Goal: Transaction & Acquisition: Purchase product/service

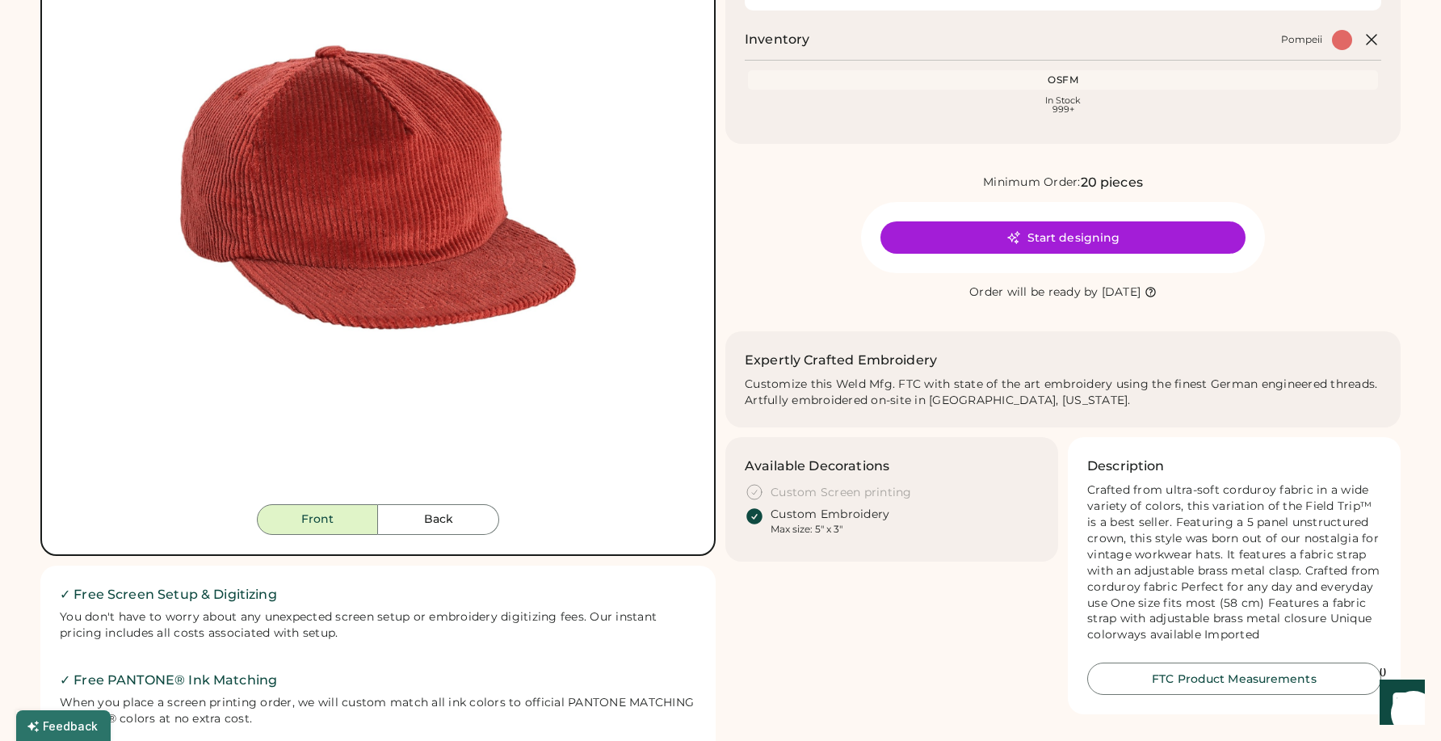
scroll to position [183, 0]
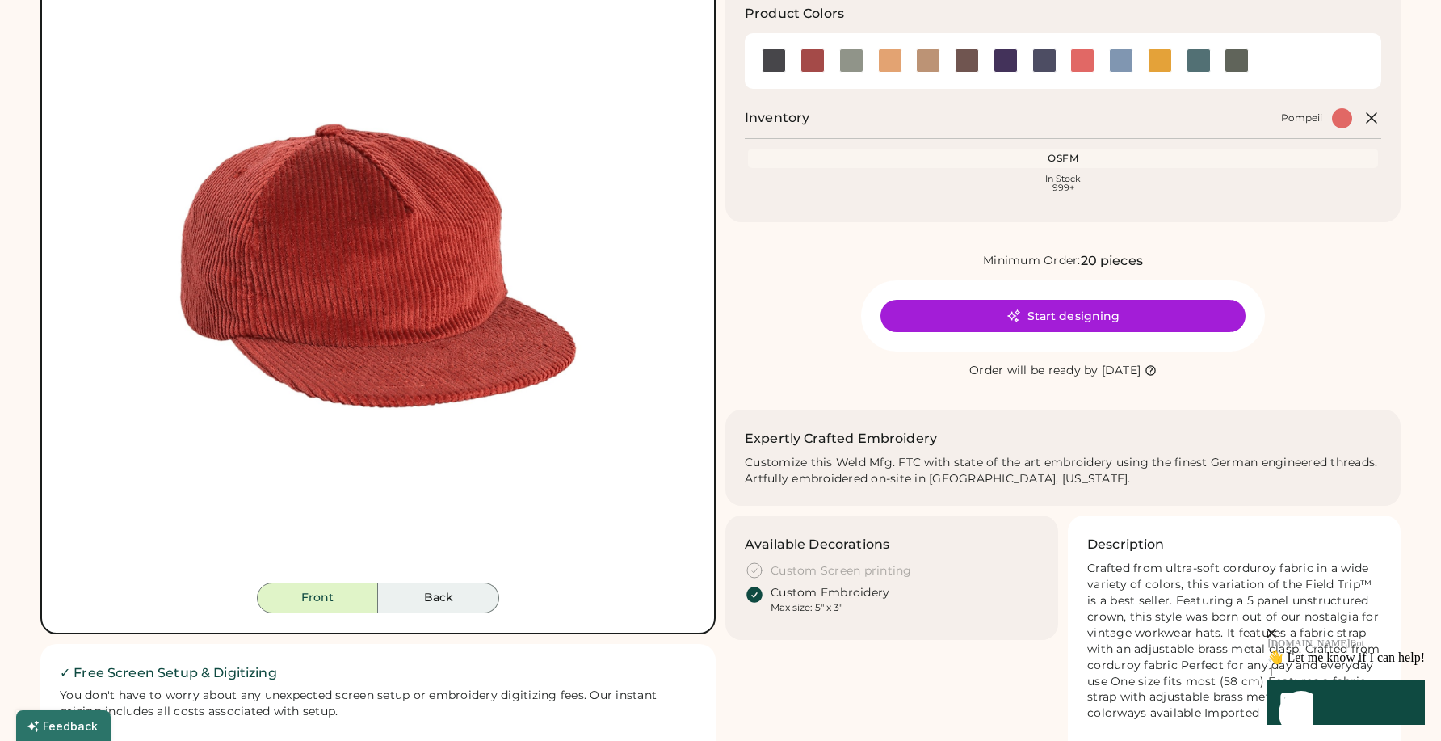
click at [447, 599] on button "Back" at bounding box center [438, 597] width 121 height 31
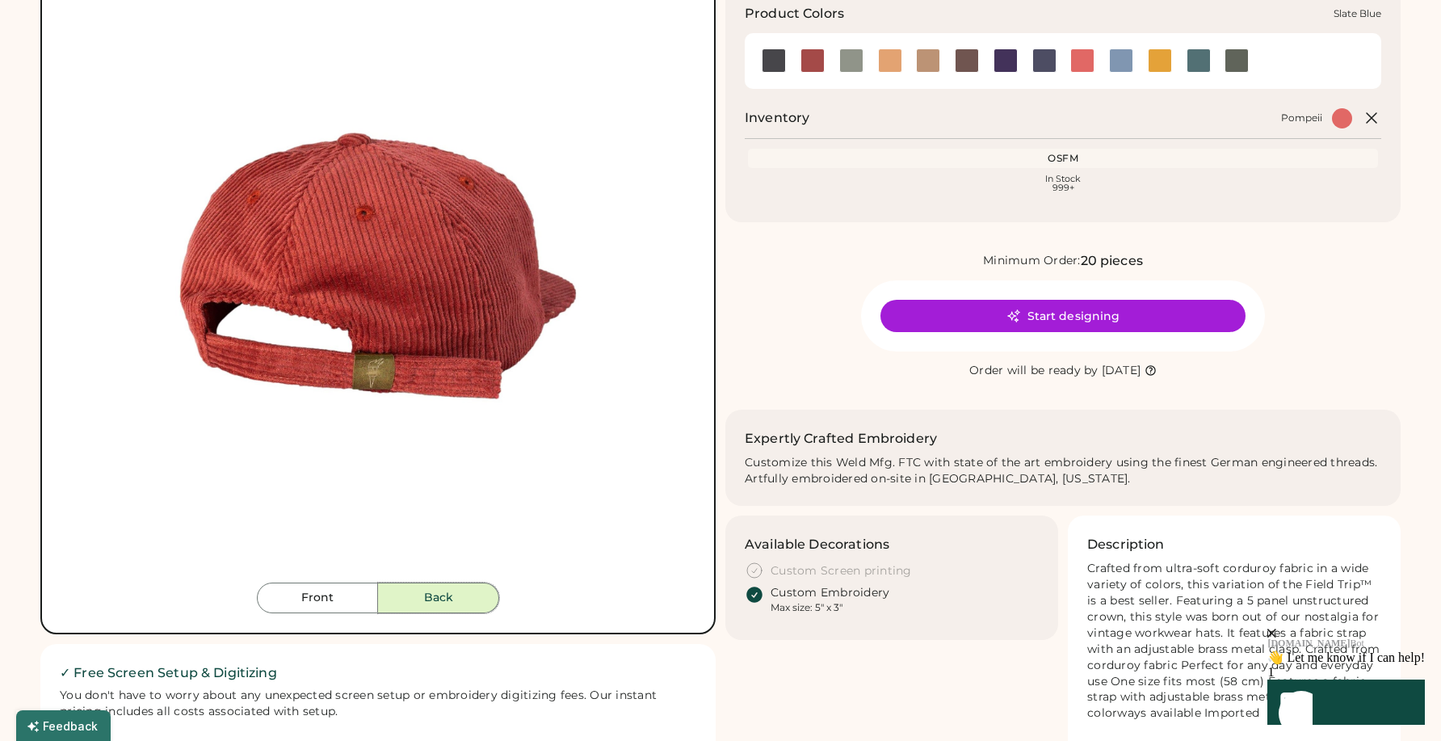
click at [1120, 62] on div at bounding box center [1121, 60] width 24 height 24
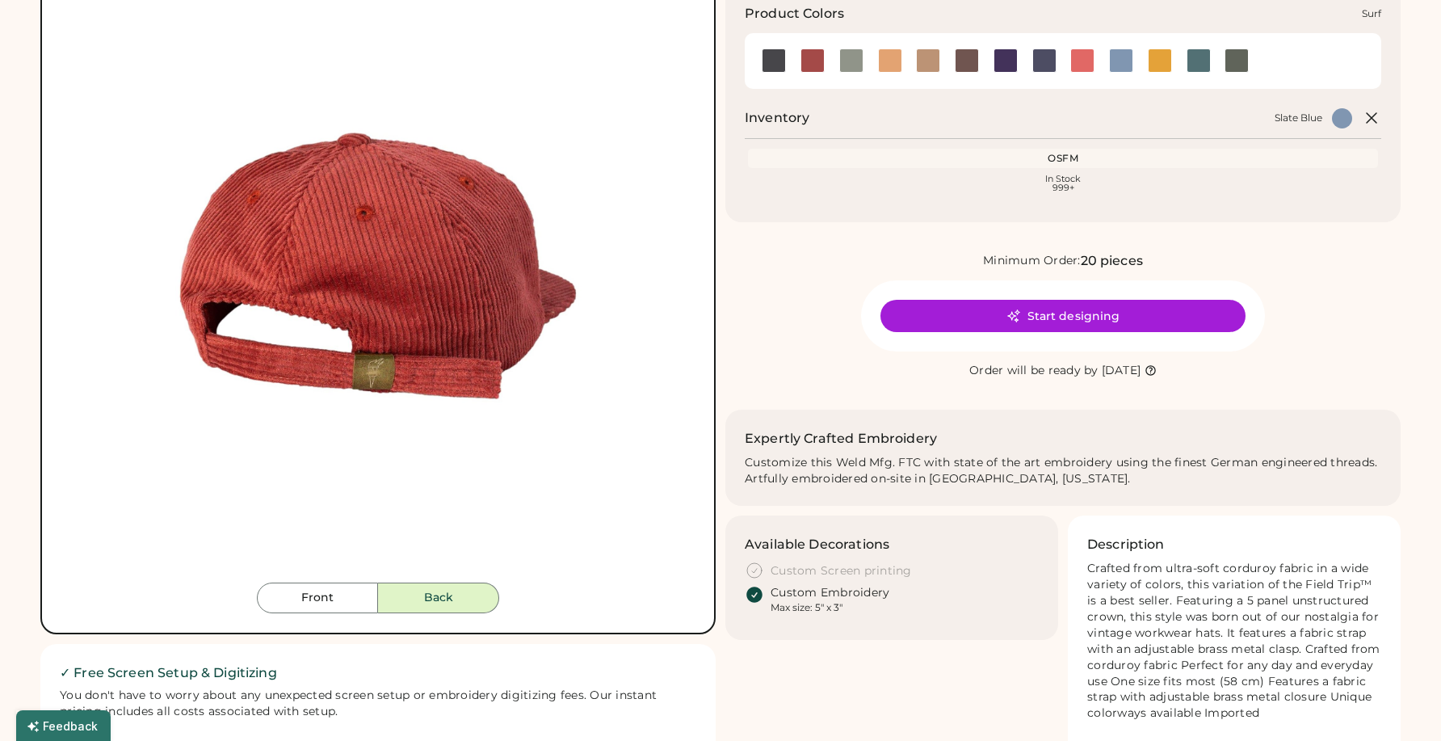
click at [1198, 61] on div at bounding box center [1199, 60] width 24 height 24
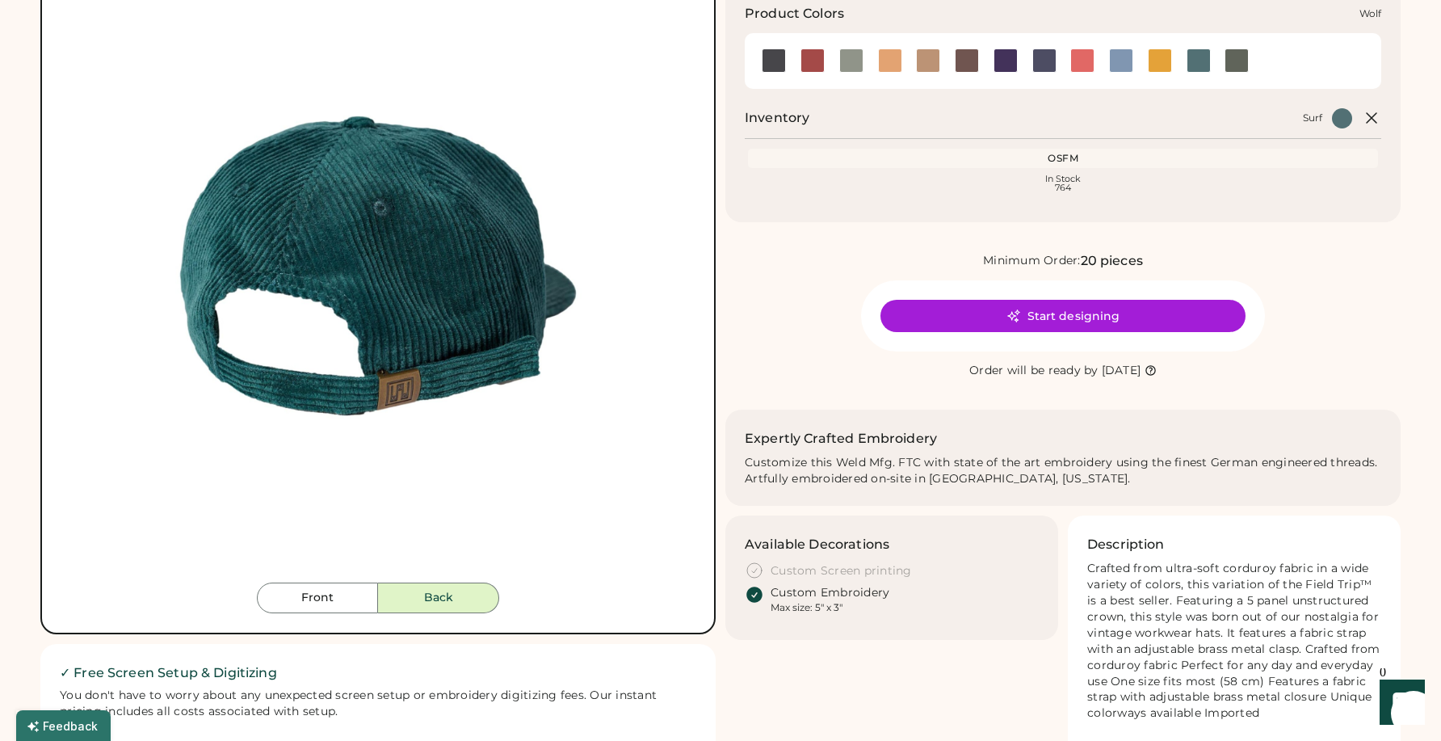
click at [1243, 61] on div at bounding box center [1236, 60] width 24 height 24
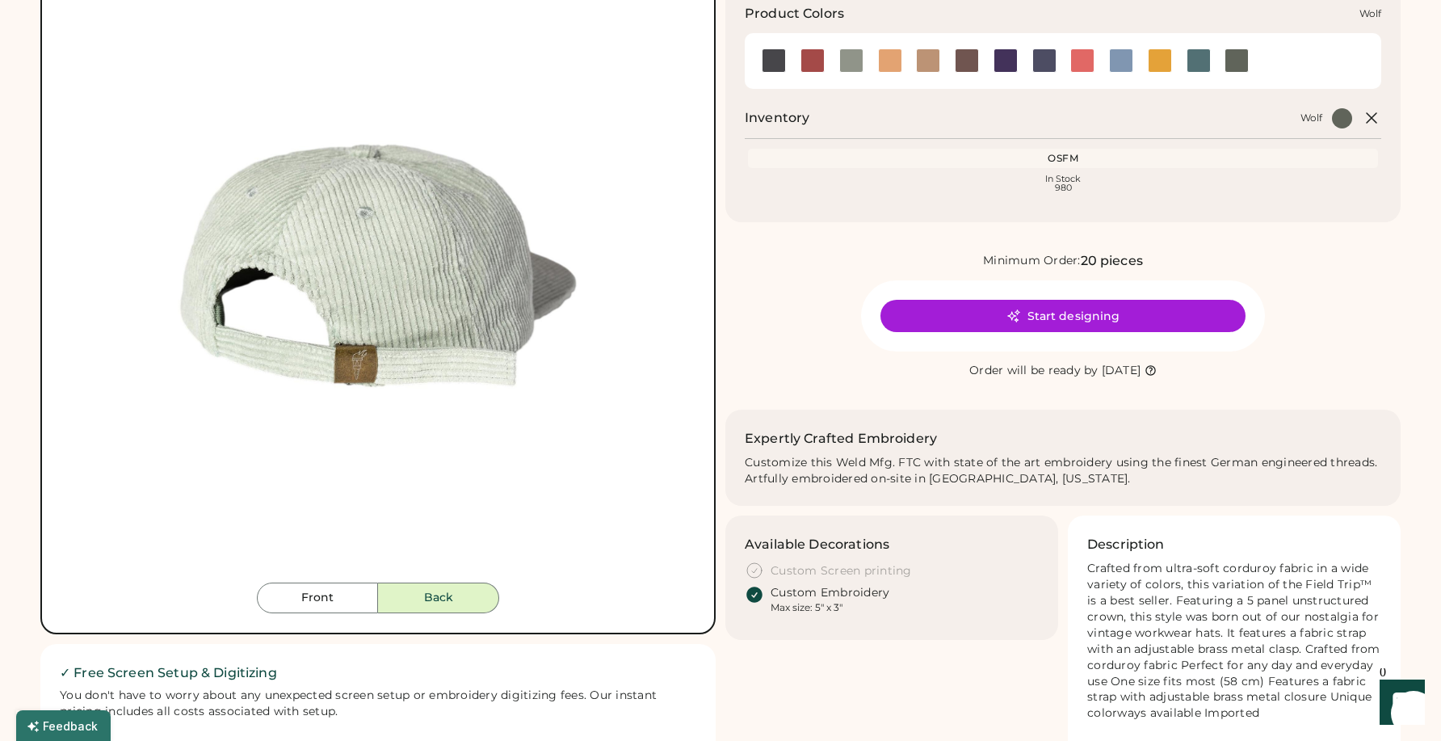
click at [1238, 61] on div at bounding box center [1236, 60] width 24 height 24
click at [322, 602] on button "Front" at bounding box center [317, 597] width 121 height 31
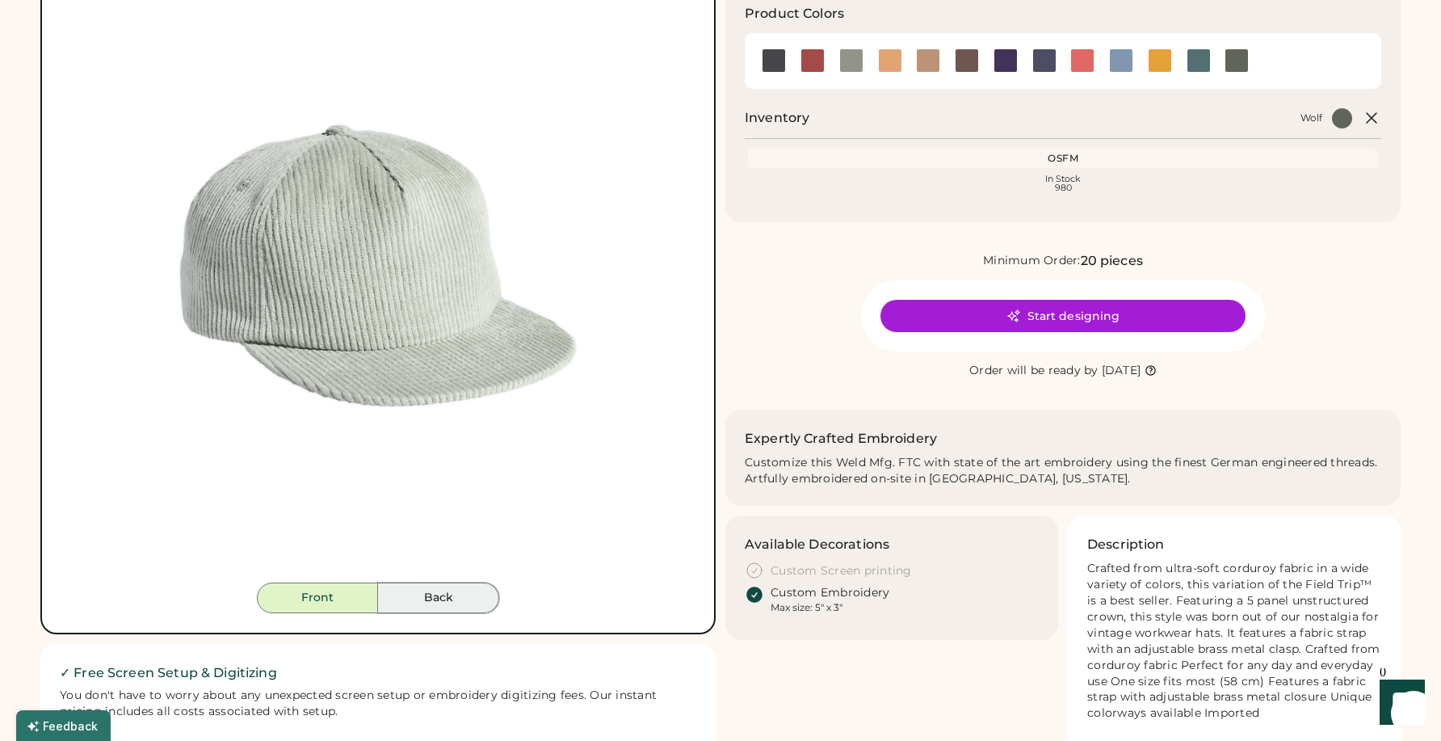
click at [440, 601] on button "Back" at bounding box center [438, 597] width 121 height 31
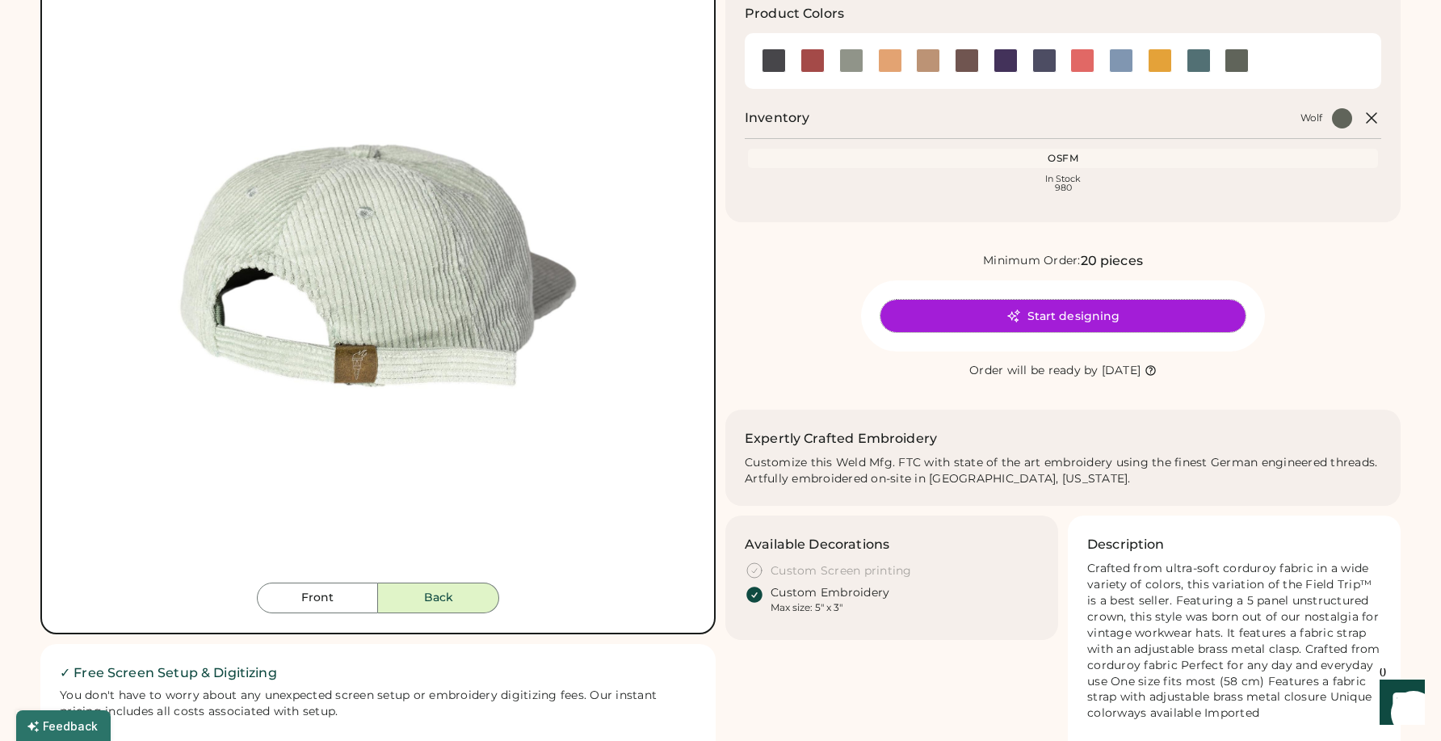
click at [1068, 316] on button "Start designing" at bounding box center [1062, 316] width 365 height 32
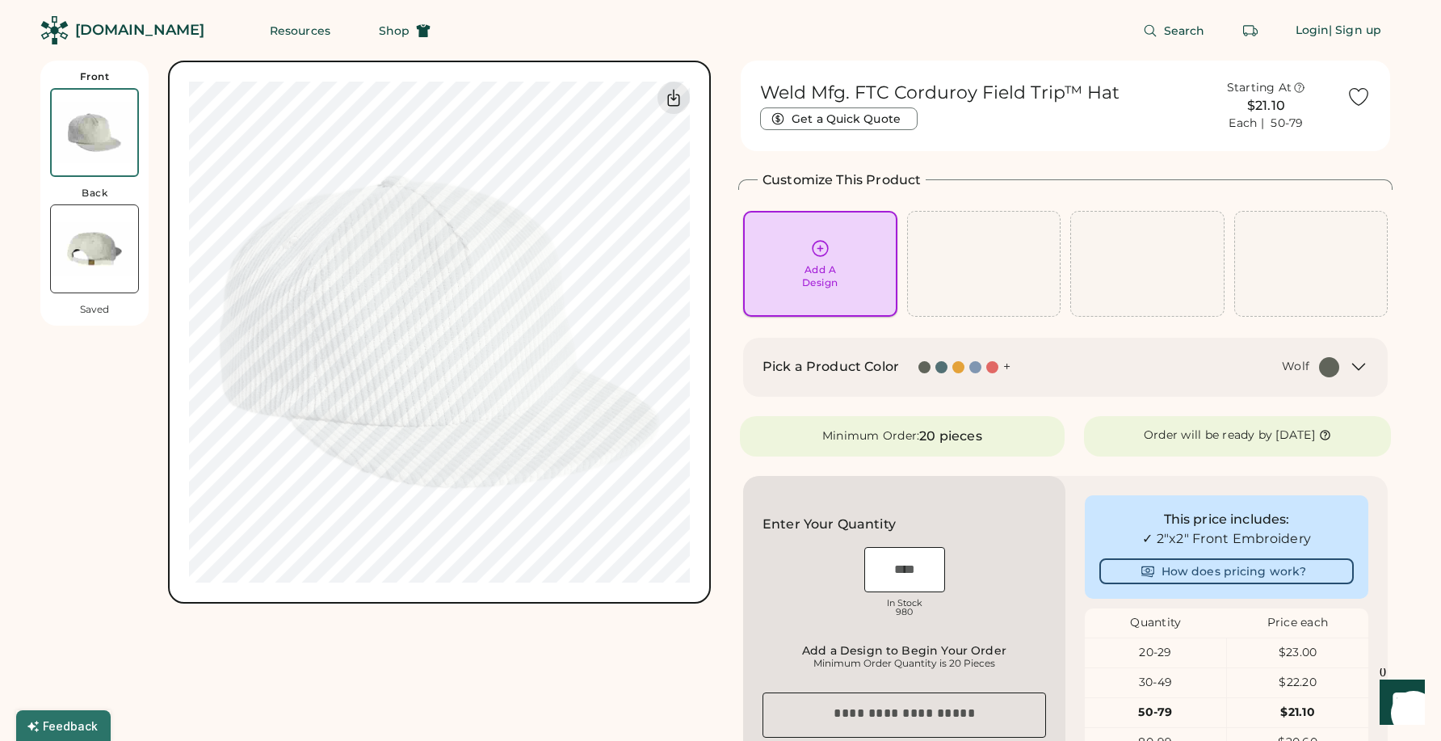
click at [856, 290] on div "Add A Design" at bounding box center [820, 264] width 154 height 106
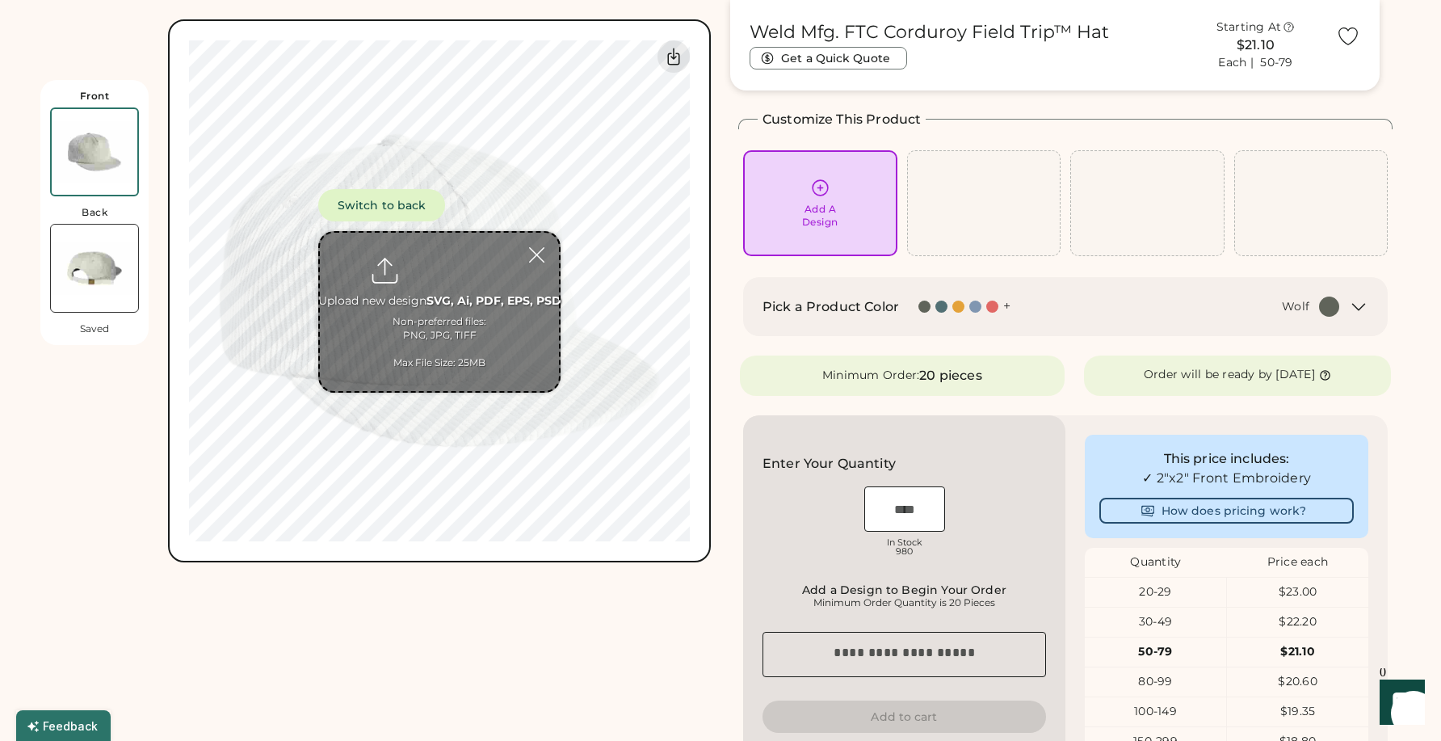
click at [485, 310] on input "file" at bounding box center [439, 312] width 239 height 158
type input "**********"
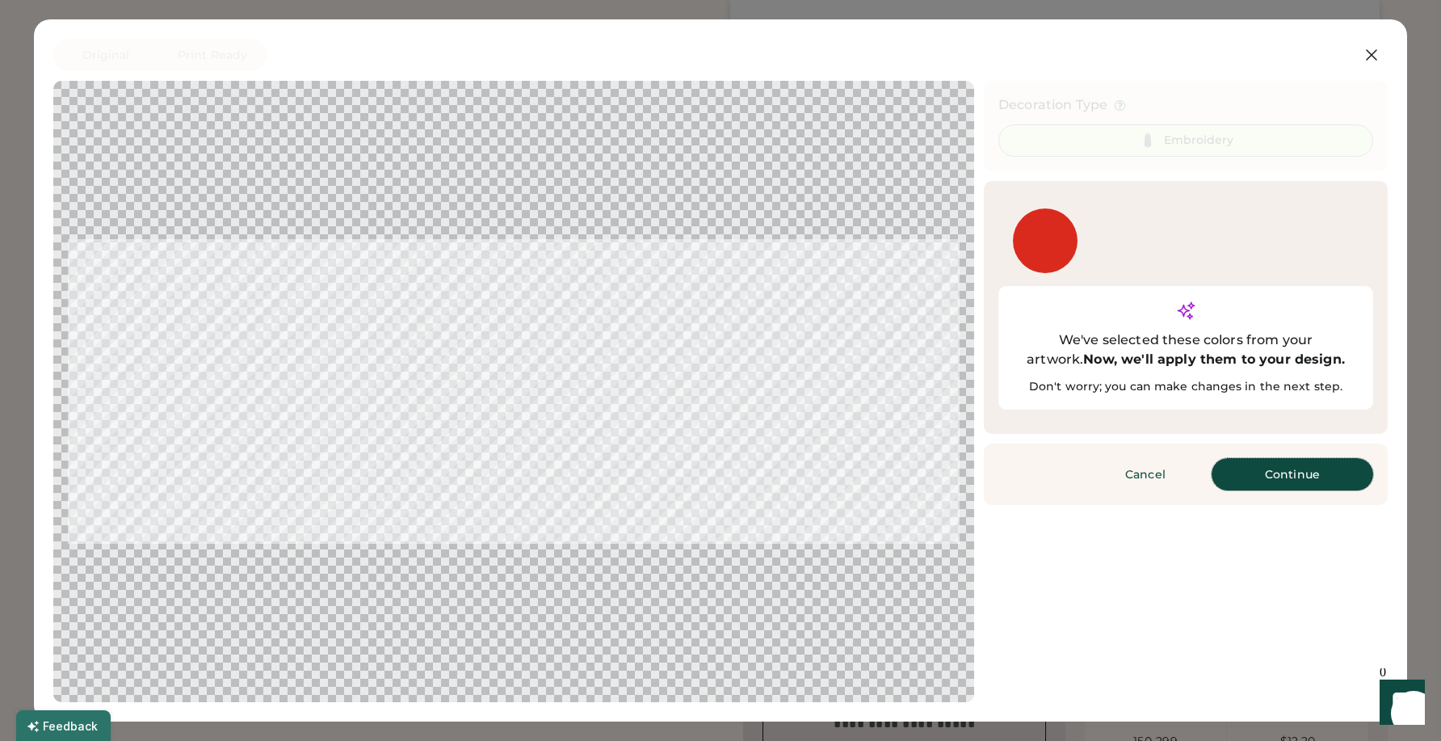
drag, startPoint x: 1303, startPoint y: 443, endPoint x: 1296, endPoint y: 449, distance: 9.7
click at [1303, 458] on button "Continue" at bounding box center [1293, 474] width 162 height 32
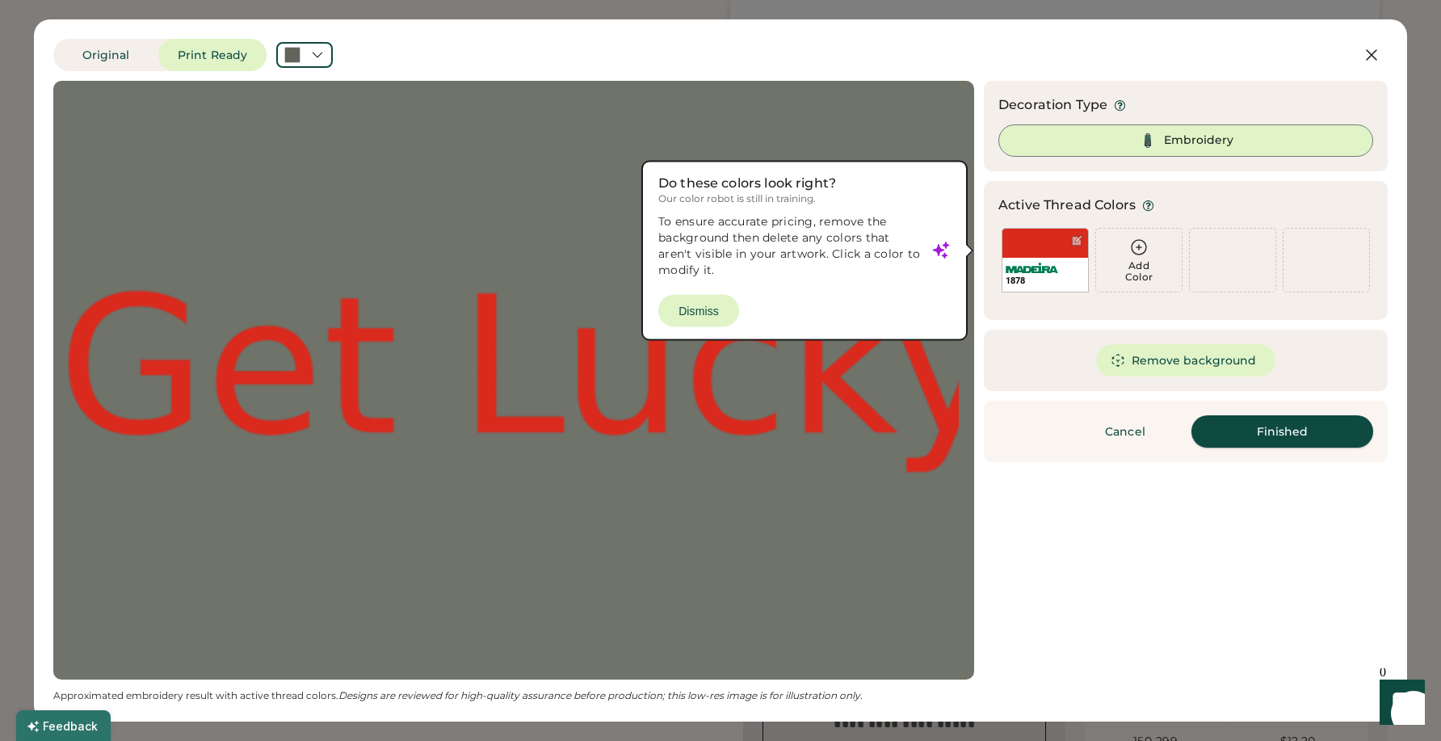
click at [1297, 431] on button "Finished" at bounding box center [1282, 431] width 182 height 32
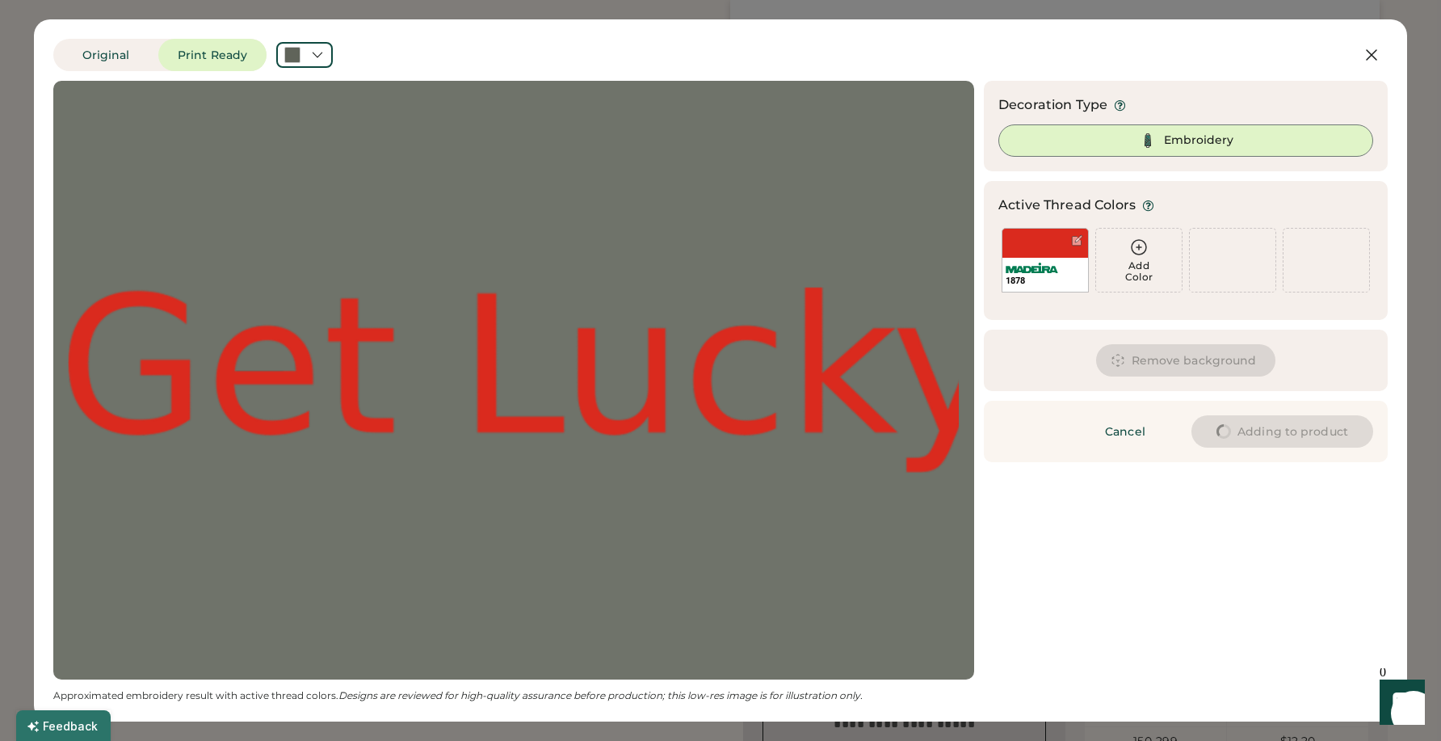
scroll to position [0, 0]
type input "****"
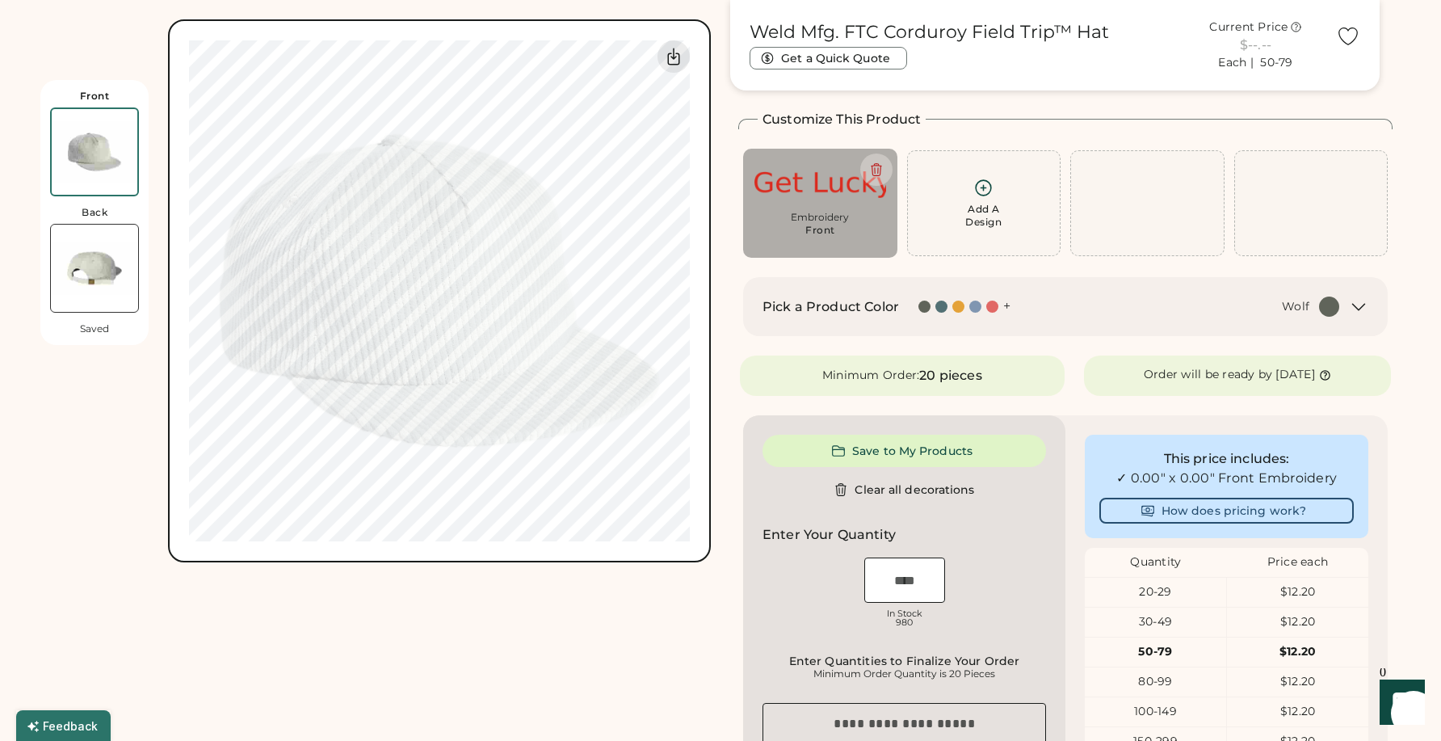
type input "****"
